Goal: Answer question/provide support: Share knowledge or assist other users

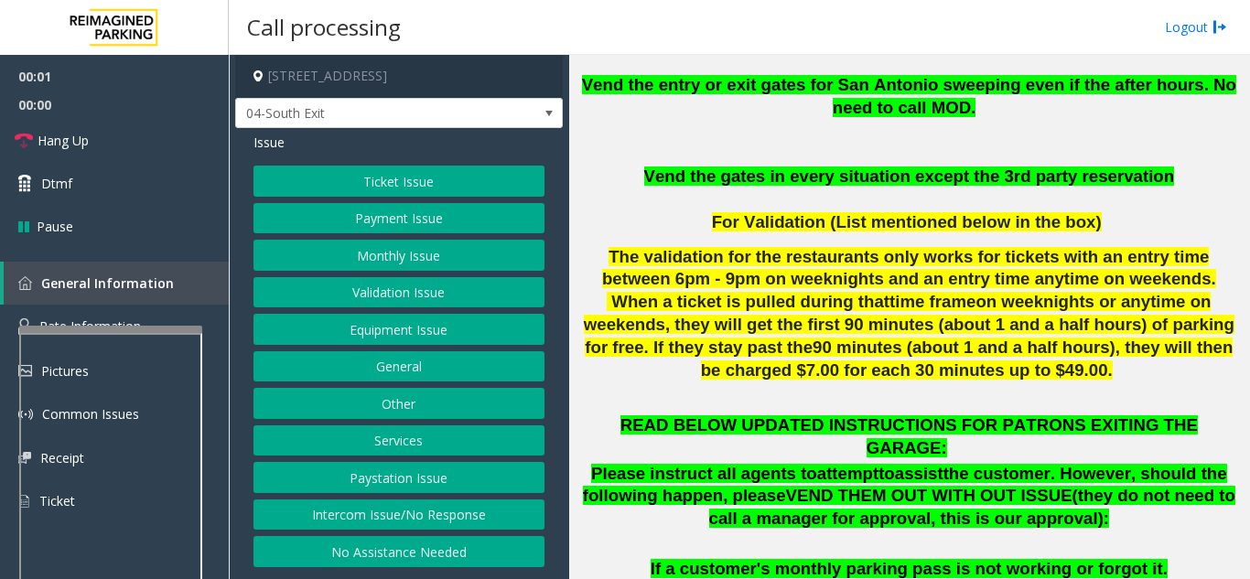
scroll to position [915, 0]
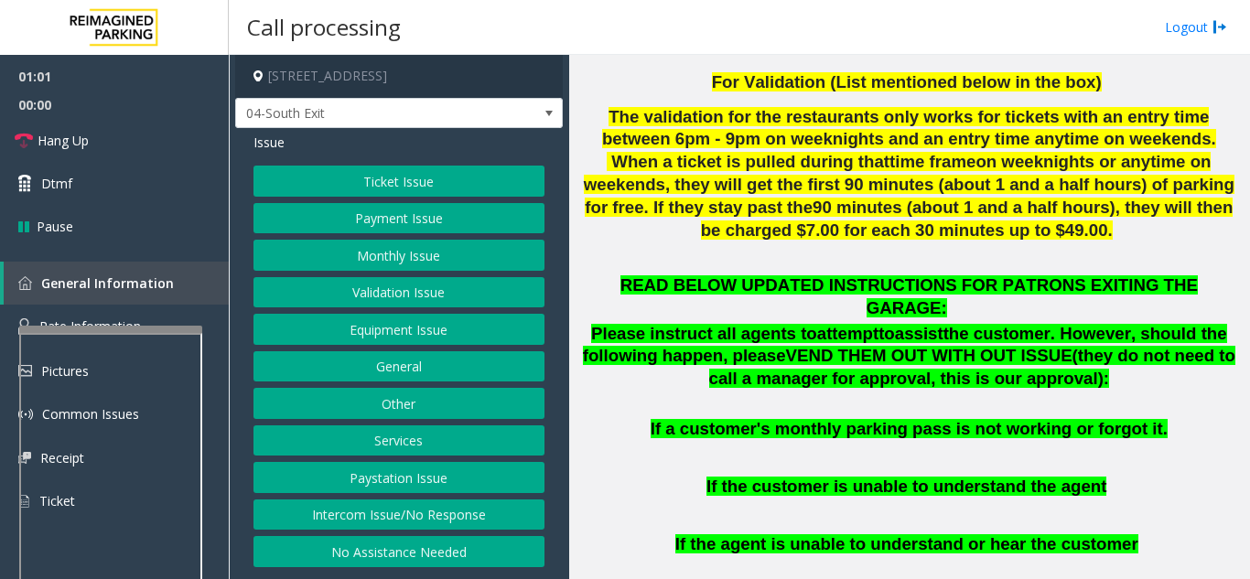
click at [458, 342] on button "Equipment Issue" at bounding box center [399, 329] width 291 height 31
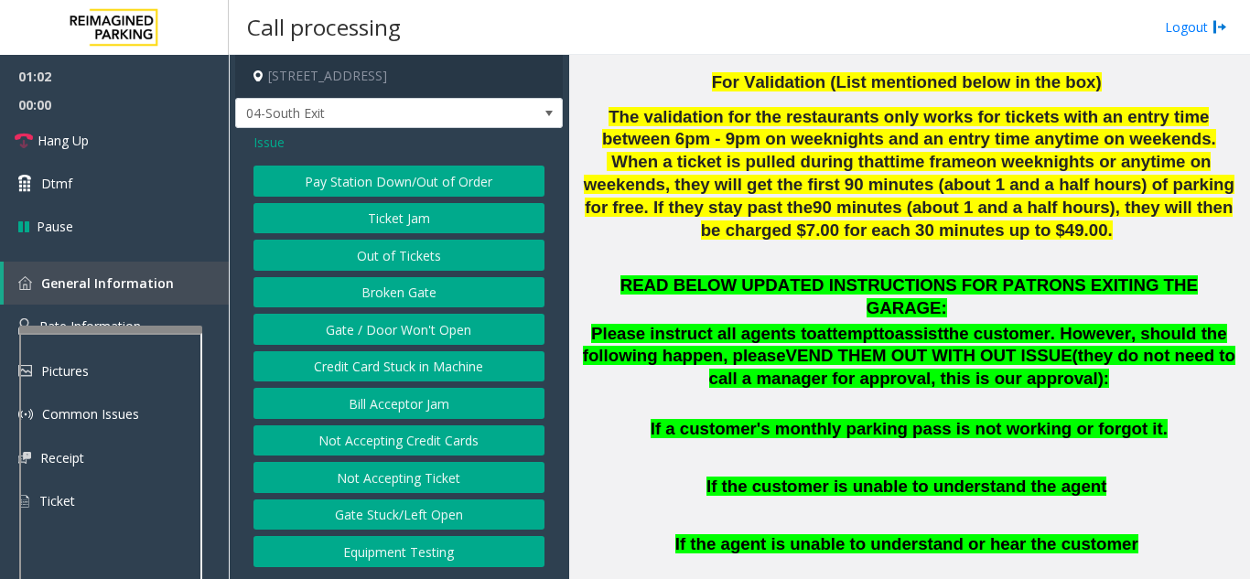
click at [454, 331] on button "Gate / Door Won't Open" at bounding box center [399, 329] width 291 height 31
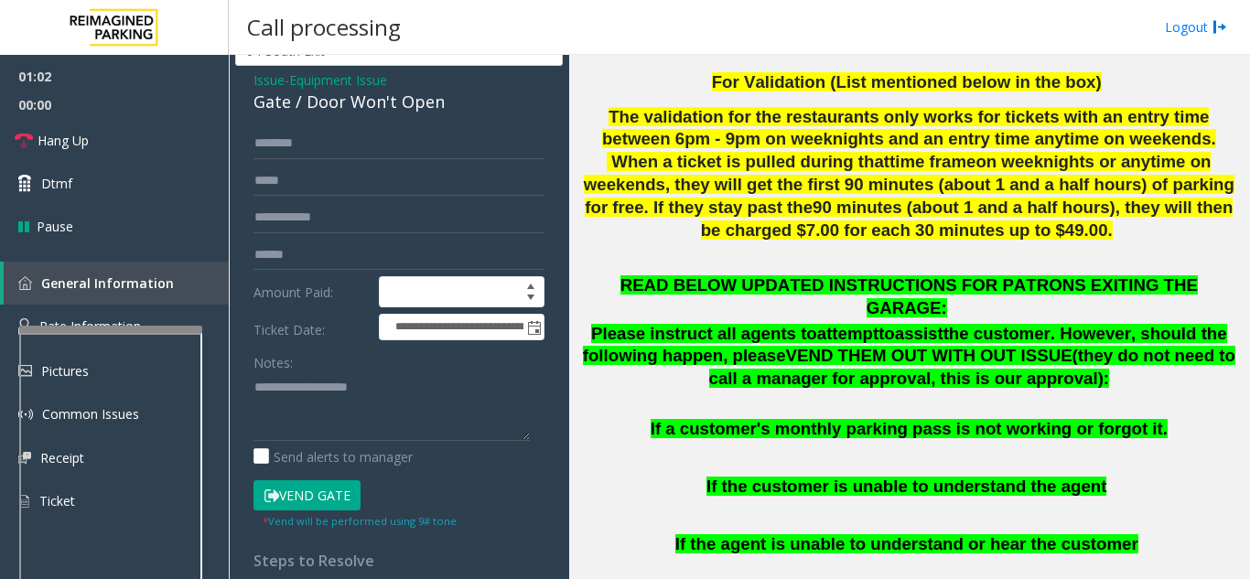
scroll to position [92, 0]
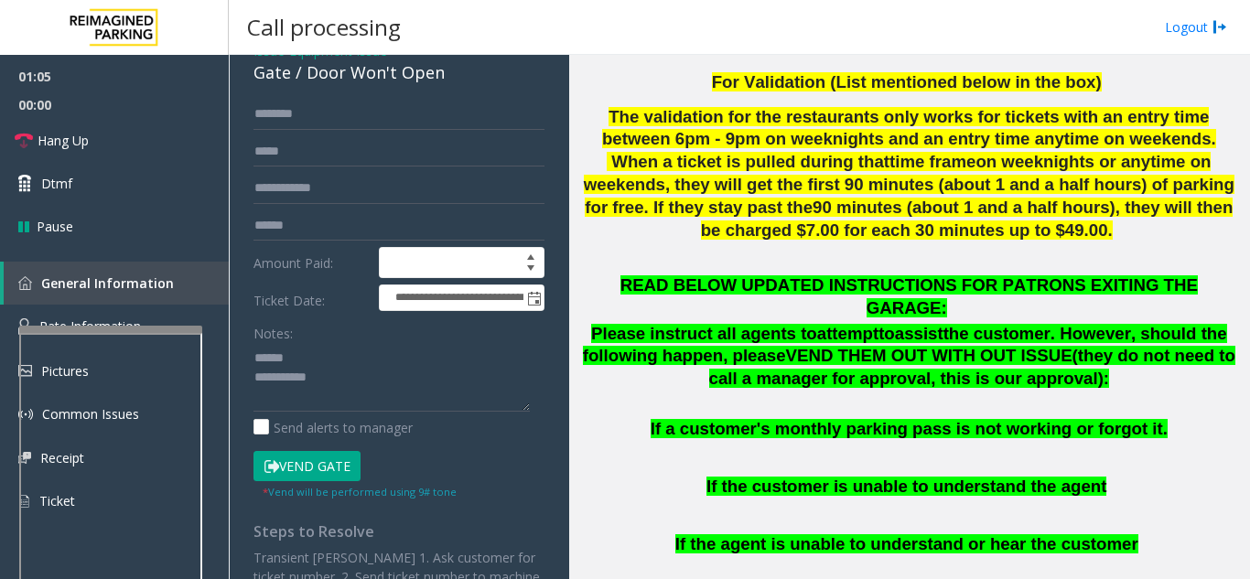
click at [335, 465] on button "Vend Gate" at bounding box center [307, 466] width 107 height 31
click at [343, 362] on textarea at bounding box center [392, 377] width 276 height 69
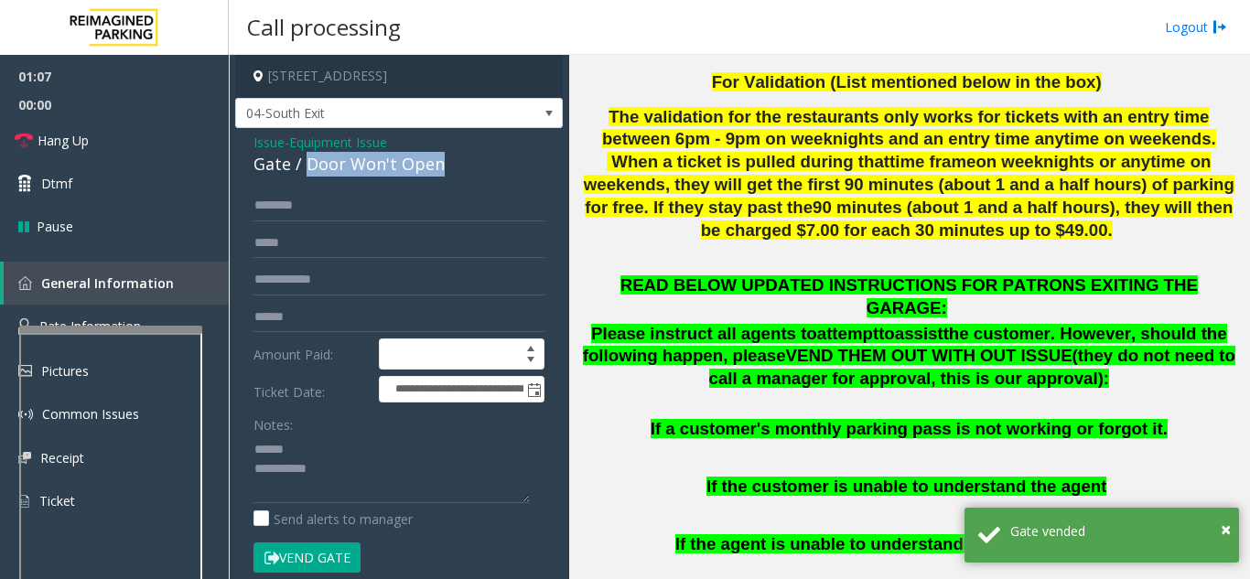
drag, startPoint x: 303, startPoint y: 167, endPoint x: 455, endPoint y: 173, distance: 152.1
click at [455, 173] on div "Gate / Door Won't Open" at bounding box center [399, 164] width 291 height 25
click at [402, 470] on textarea at bounding box center [392, 469] width 276 height 69
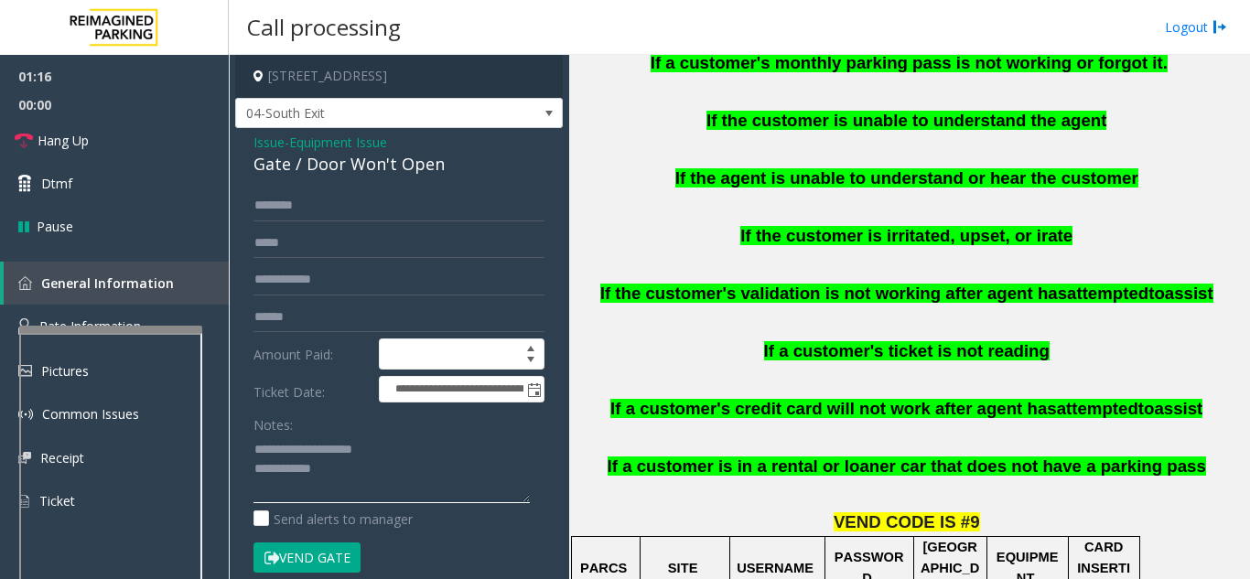
scroll to position [1190, 0]
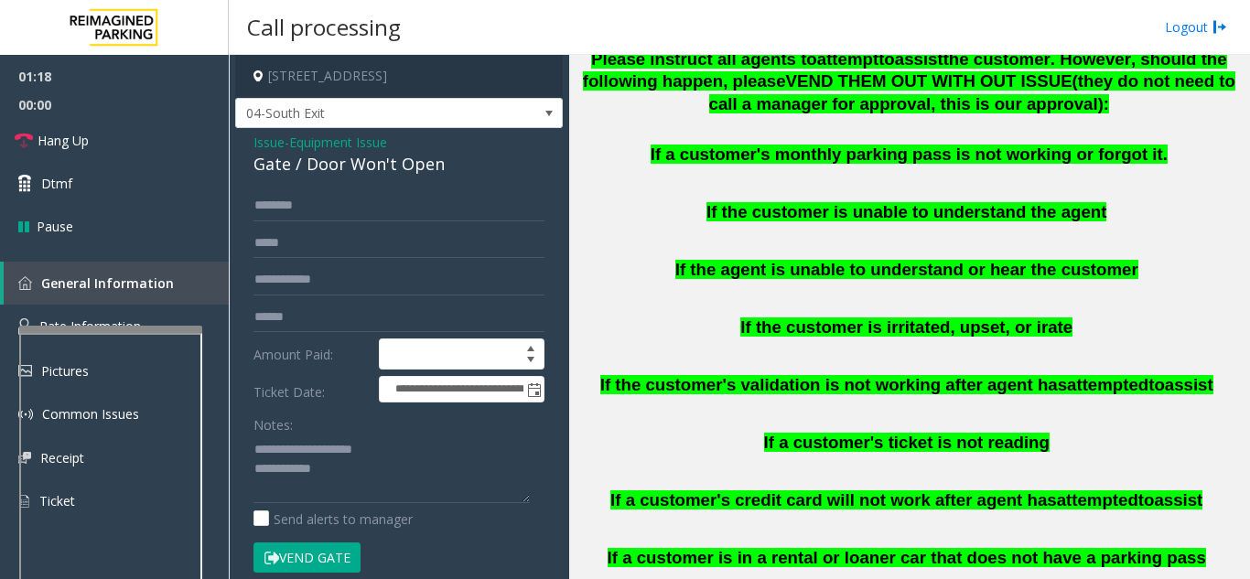
click at [310, 549] on button "Vend Gate" at bounding box center [307, 558] width 107 height 31
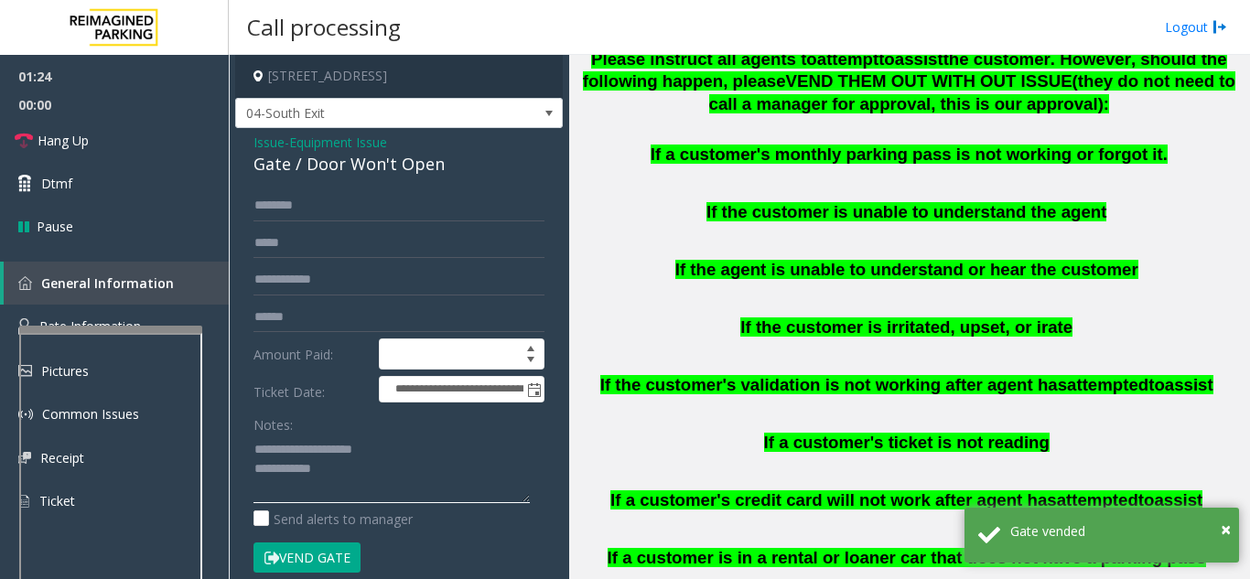
click at [442, 477] on textarea at bounding box center [392, 469] width 276 height 69
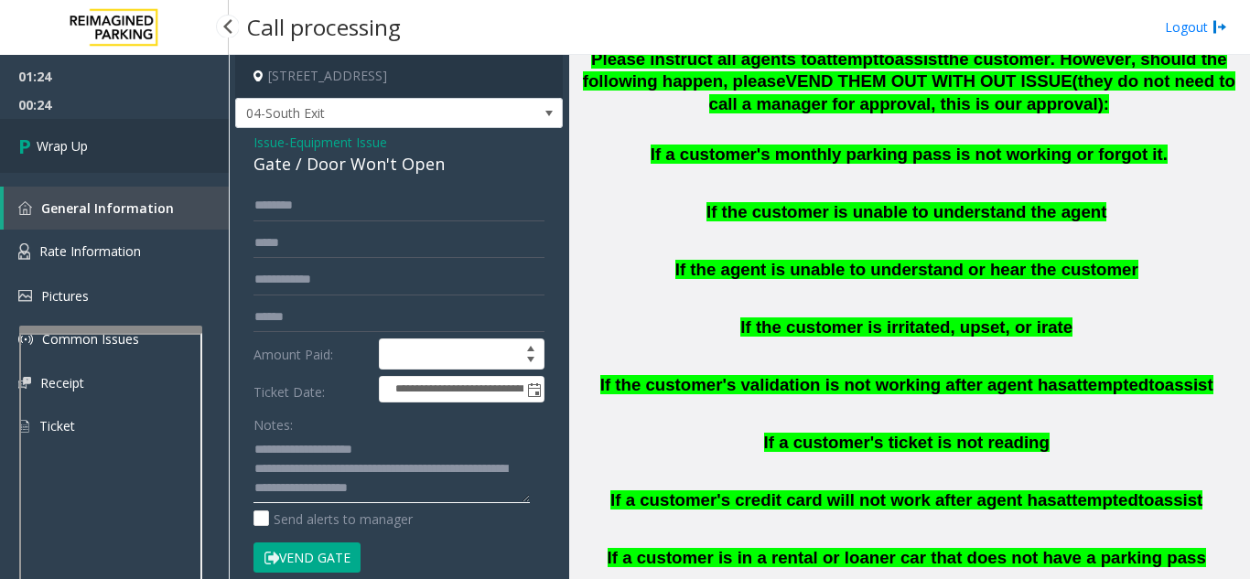
type textarea "**********"
click at [90, 161] on link "Wrap Up" at bounding box center [114, 146] width 229 height 54
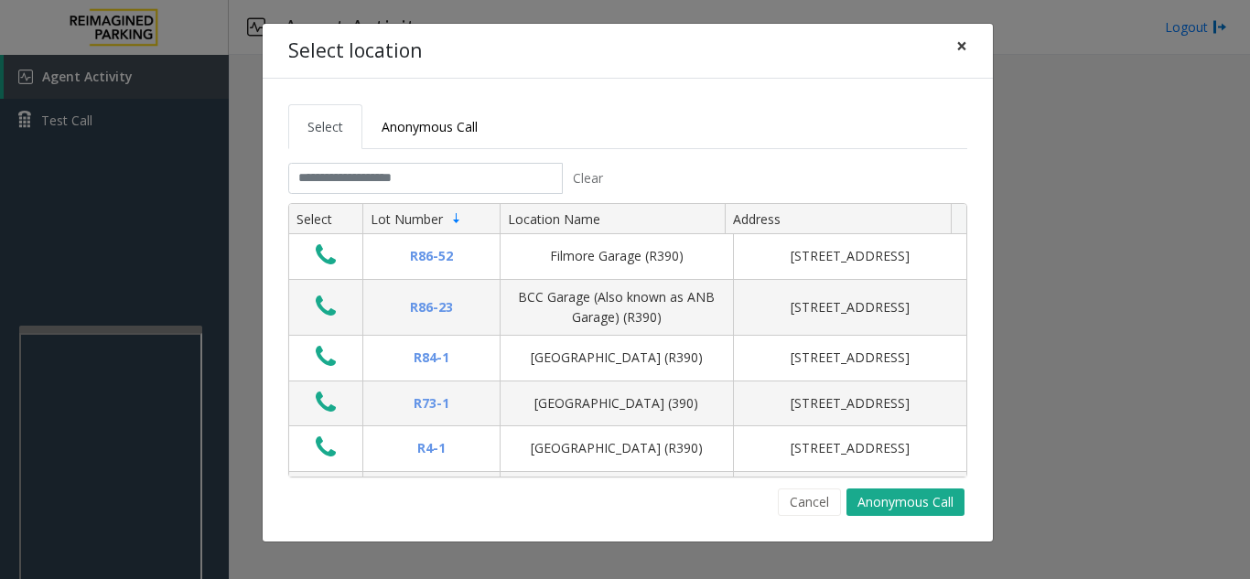
click at [963, 51] on span "×" at bounding box center [961, 46] width 11 height 26
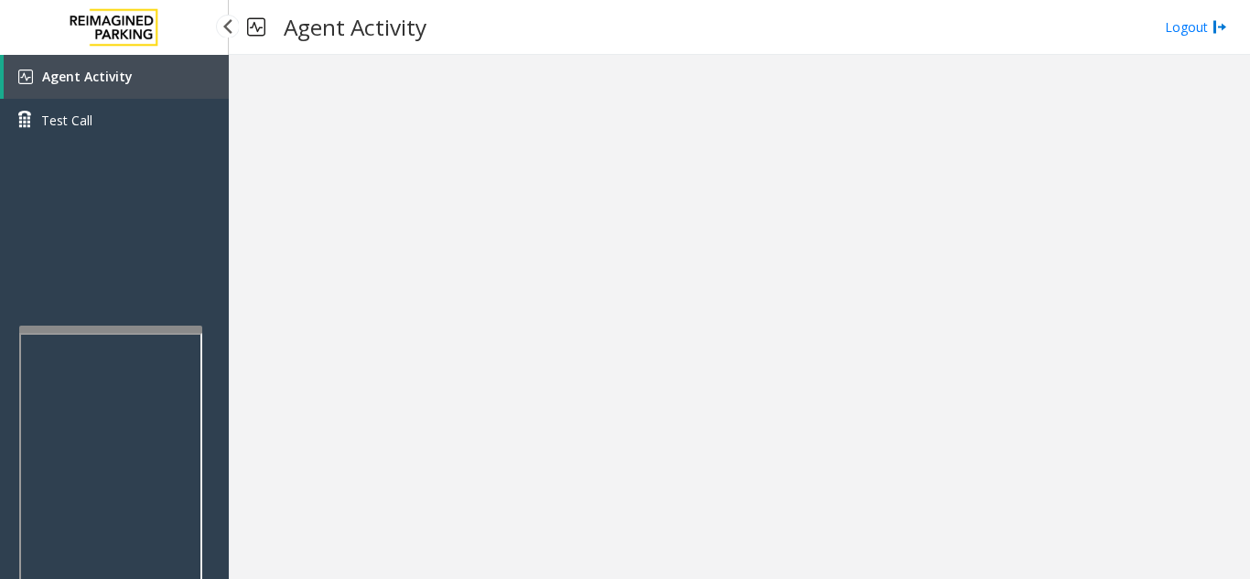
click at [119, 87] on link "Agent Activity" at bounding box center [116, 77] width 225 height 44
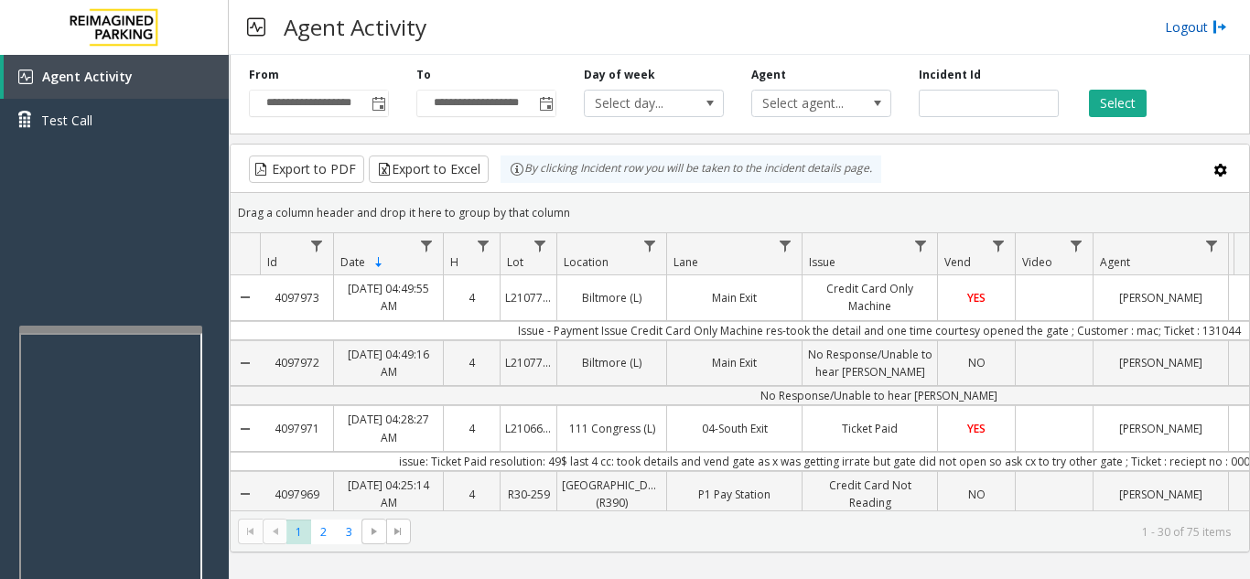
click at [1182, 27] on link "Logout" at bounding box center [1196, 26] width 62 height 19
